Goal: Find specific page/section

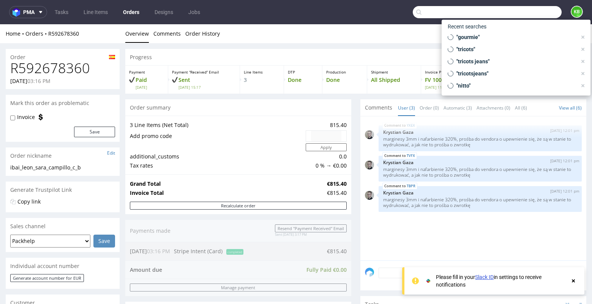
click at [534, 16] on input "text" at bounding box center [487, 12] width 149 height 12
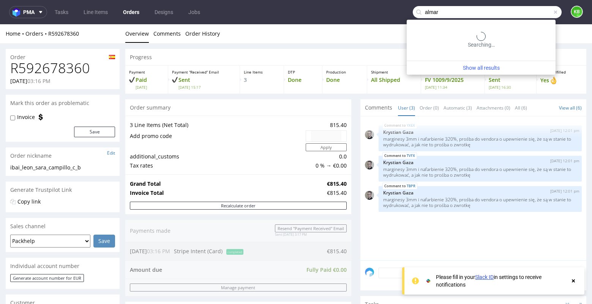
type input "almar"
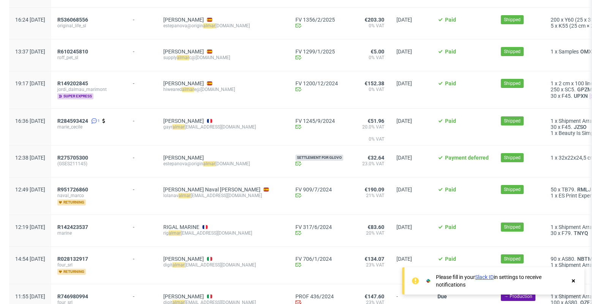
scroll to position [140, 0]
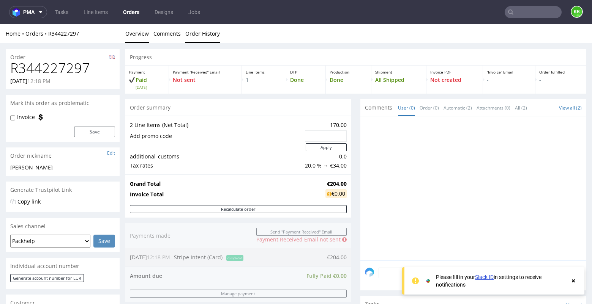
click at [206, 38] on link "Order History" at bounding box center [202, 33] width 35 height 19
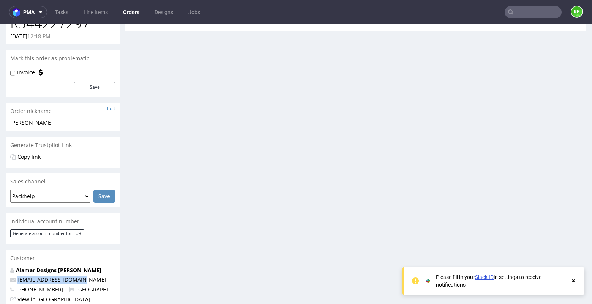
scroll to position [44, 0]
